Goal: Complete application form: Complete application form

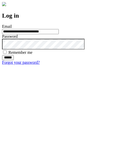
type input "**********"
click at [14, 60] on input "******" at bounding box center [8, 57] width 12 height 5
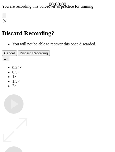
type input "**********"
